Goal: Task Accomplishment & Management: Use online tool/utility

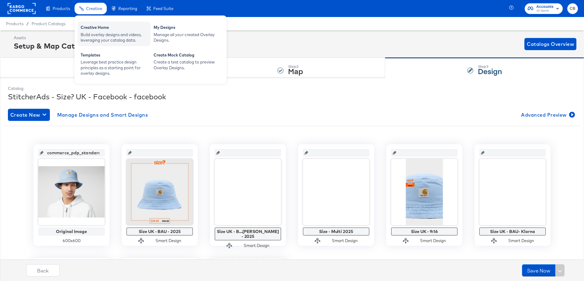
click at [94, 34] on div "Build overlay designs and videos, leveraging your catalog data." at bounding box center [114, 37] width 67 height 11
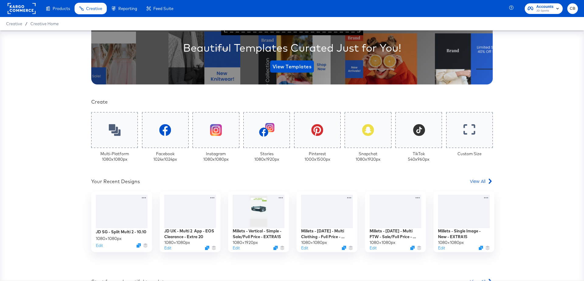
scroll to position [90, 0]
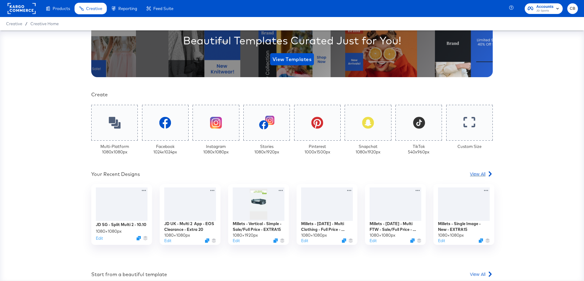
click at [479, 174] on span "View All" at bounding box center [478, 174] width 16 height 6
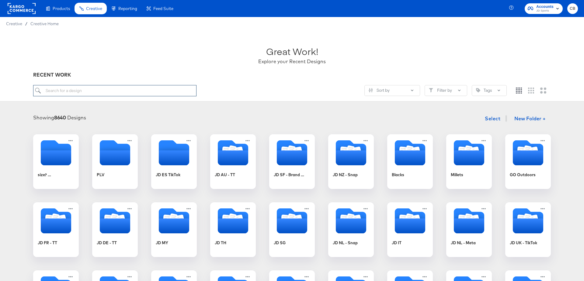
click at [86, 89] on input "search" at bounding box center [114, 90] width 163 height 11
type input "free delivery"
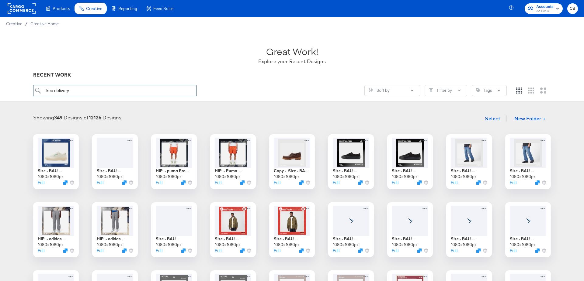
scroll to position [49, 0]
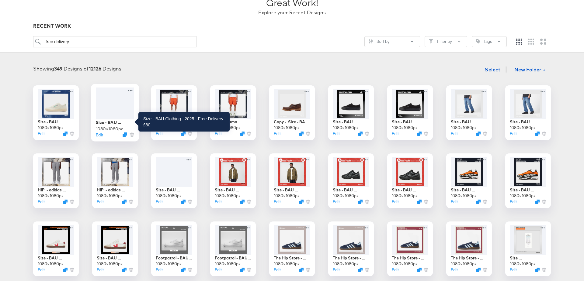
click at [114, 123] on div "Size - BAU Clothing - 2025 - Free Delivery £80" at bounding box center [115, 123] width 38 height 6
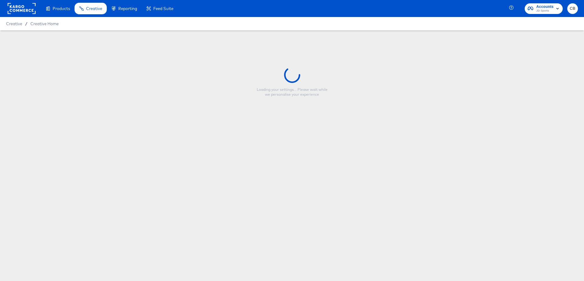
type input "Size - BAU Clothing - 2025 - Free Delivery £80"
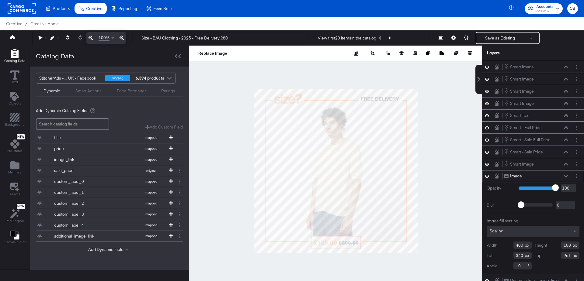
click at [436, 137] on div at bounding box center [335, 171] width 293 height 251
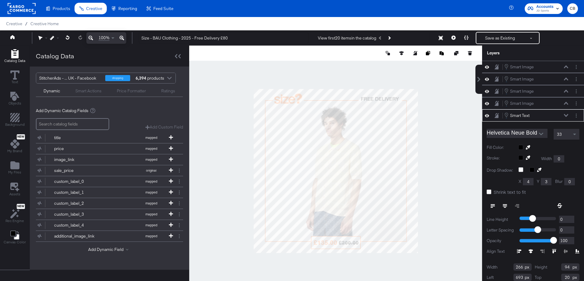
scroll to position [6, 0]
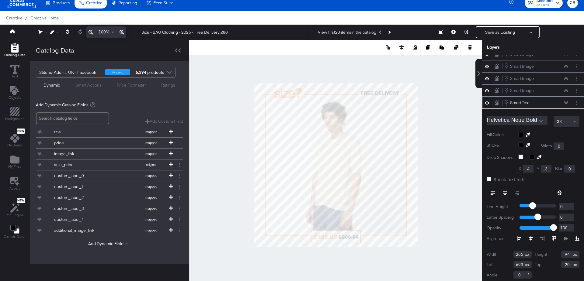
click at [579, 103] on div at bounding box center [576, 103] width 6 height 6
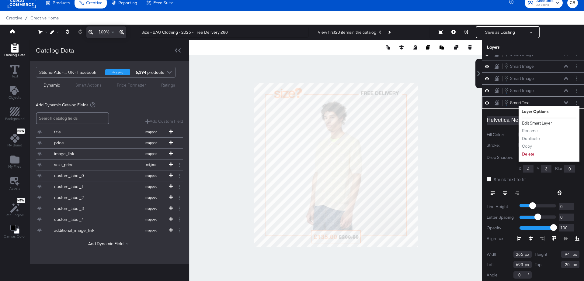
click at [537, 120] on button "Edit Smart Layer" at bounding box center [537, 123] width 31 height 6
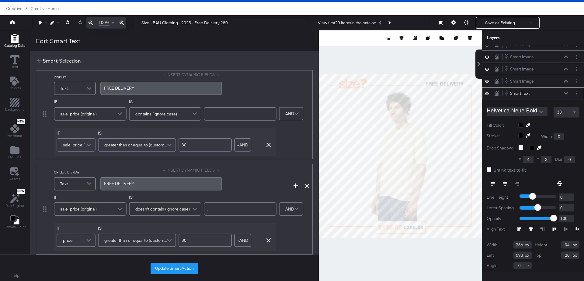
scroll to position [0, 0]
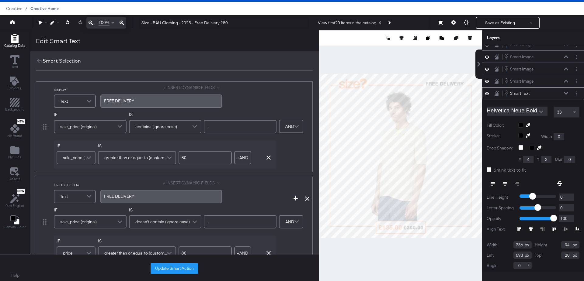
click at [41, 7] on span "Creative Home" at bounding box center [44, 8] width 28 height 5
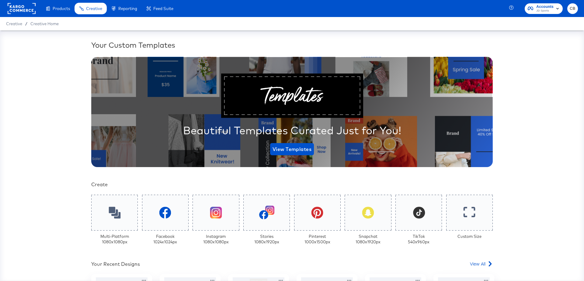
scroll to position [120, 0]
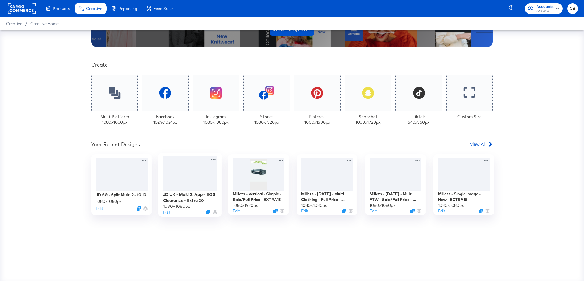
click at [188, 183] on div at bounding box center [190, 174] width 54 height 35
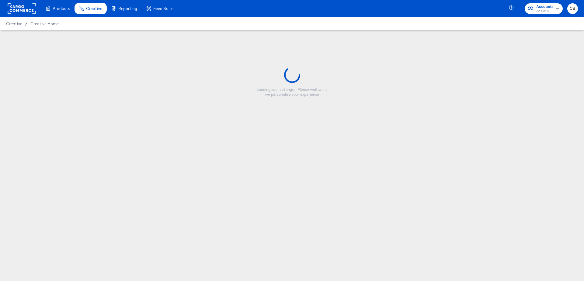
type input "JD UK - Multi 2 App - EOS Clearance - Extra 20"
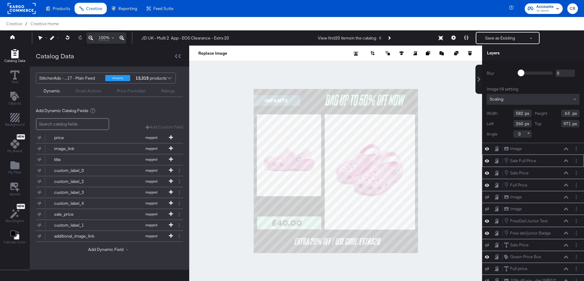
scroll to position [29, 0]
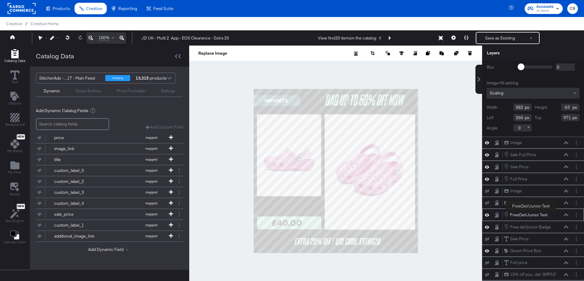
click at [531, 213] on div "FreeDel/Junior Text" at bounding box center [528, 215] width 37 height 6
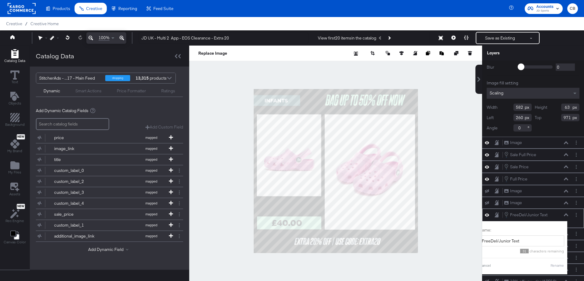
click at [566, 215] on div "FreeDel/Junior Text FreeDel/Junior Text" at bounding box center [536, 215] width 65 height 7
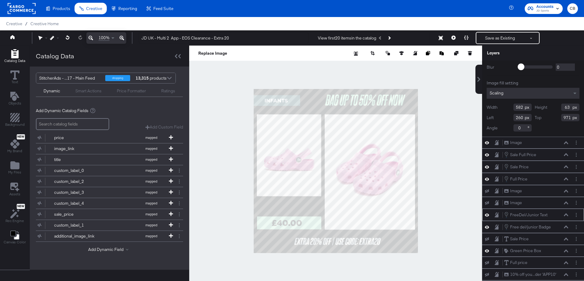
click at [567, 214] on icon at bounding box center [566, 215] width 4 height 3
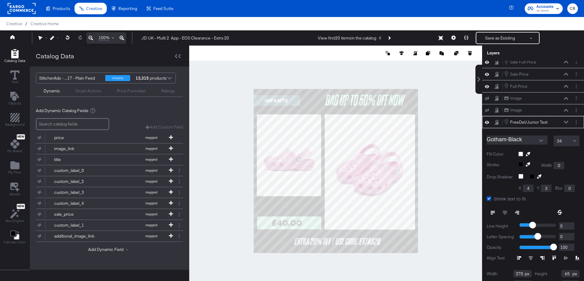
scroll to position [42, 0]
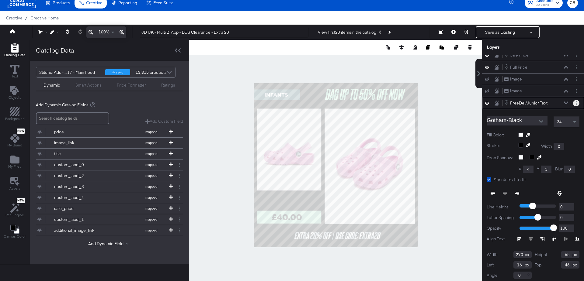
click at [576, 101] on icon "Layer Options" at bounding box center [576, 103] width 1 height 4
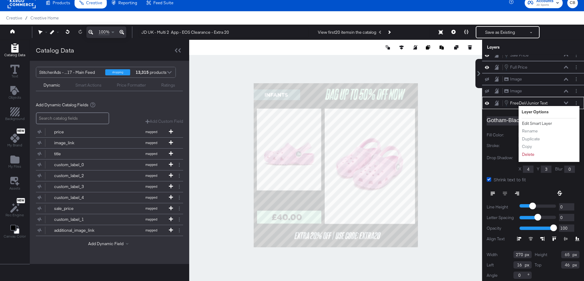
click at [533, 121] on button "Edit Smart Layer" at bounding box center [537, 123] width 31 height 6
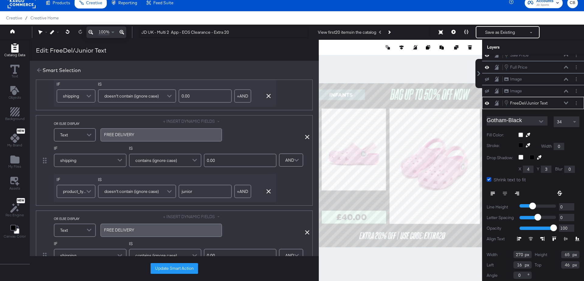
scroll to position [262, 0]
